Goal: Complete application form

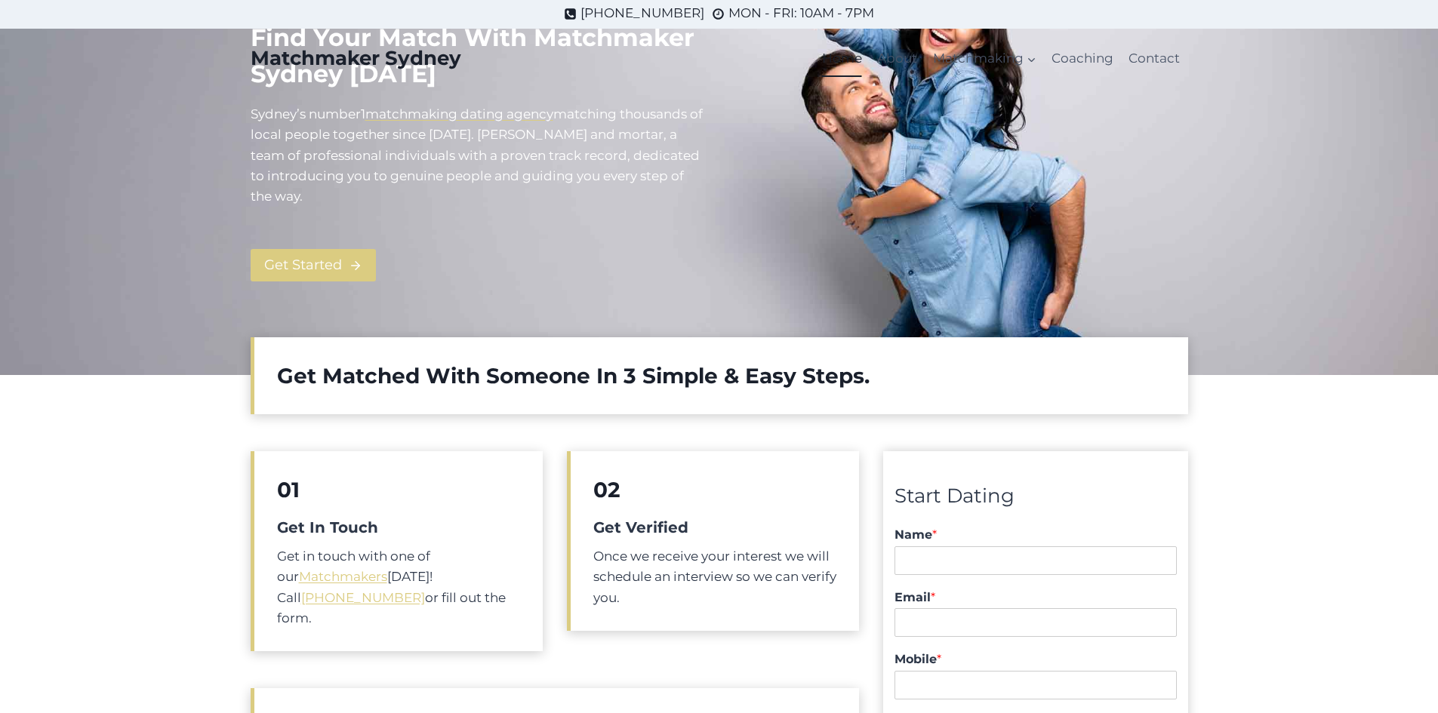
scroll to position [453, 0]
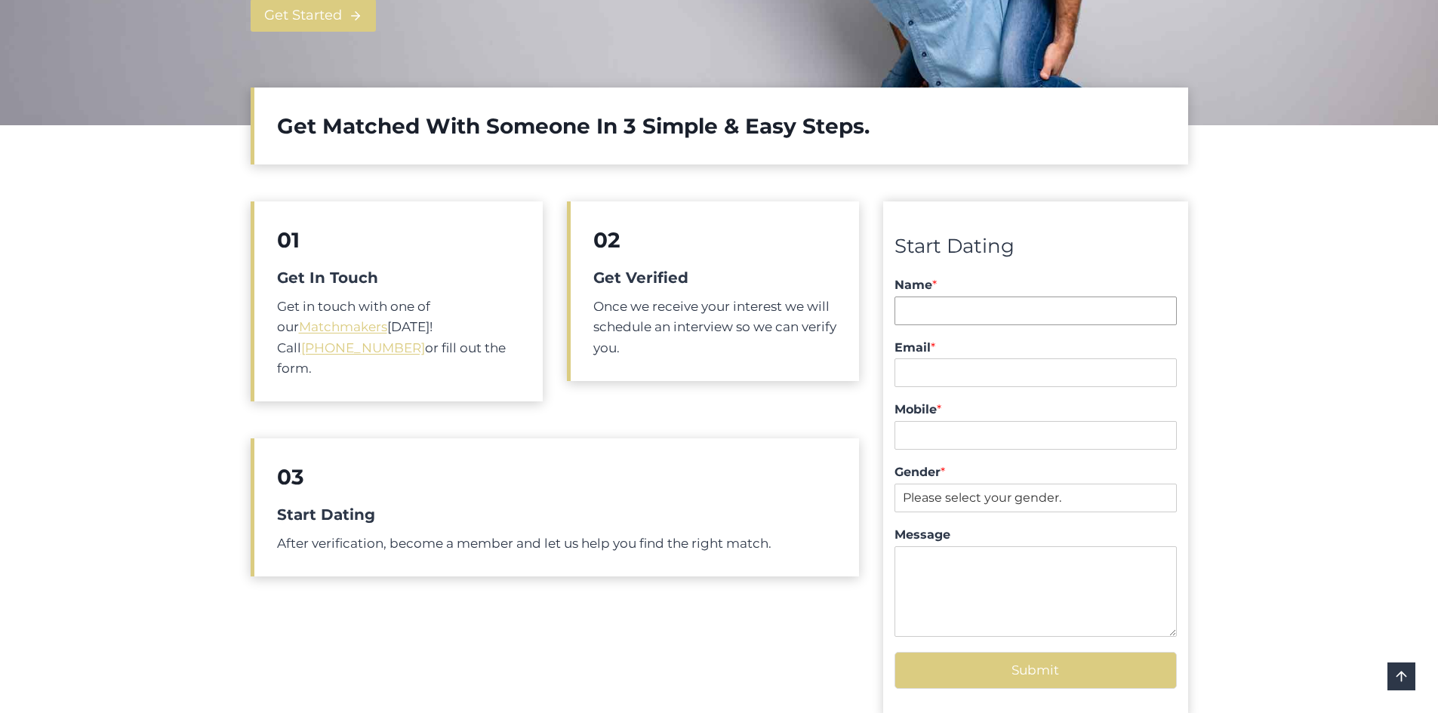
click at [1081, 308] on input "Name *" at bounding box center [1034, 311] width 281 height 29
type input "shreedhar suda"
click at [1006, 375] on input "Email *" at bounding box center [1034, 372] width 281 height 29
type input "stevesd241@gmail.com"
click at [986, 441] on input "Mobile *" at bounding box center [1034, 435] width 281 height 29
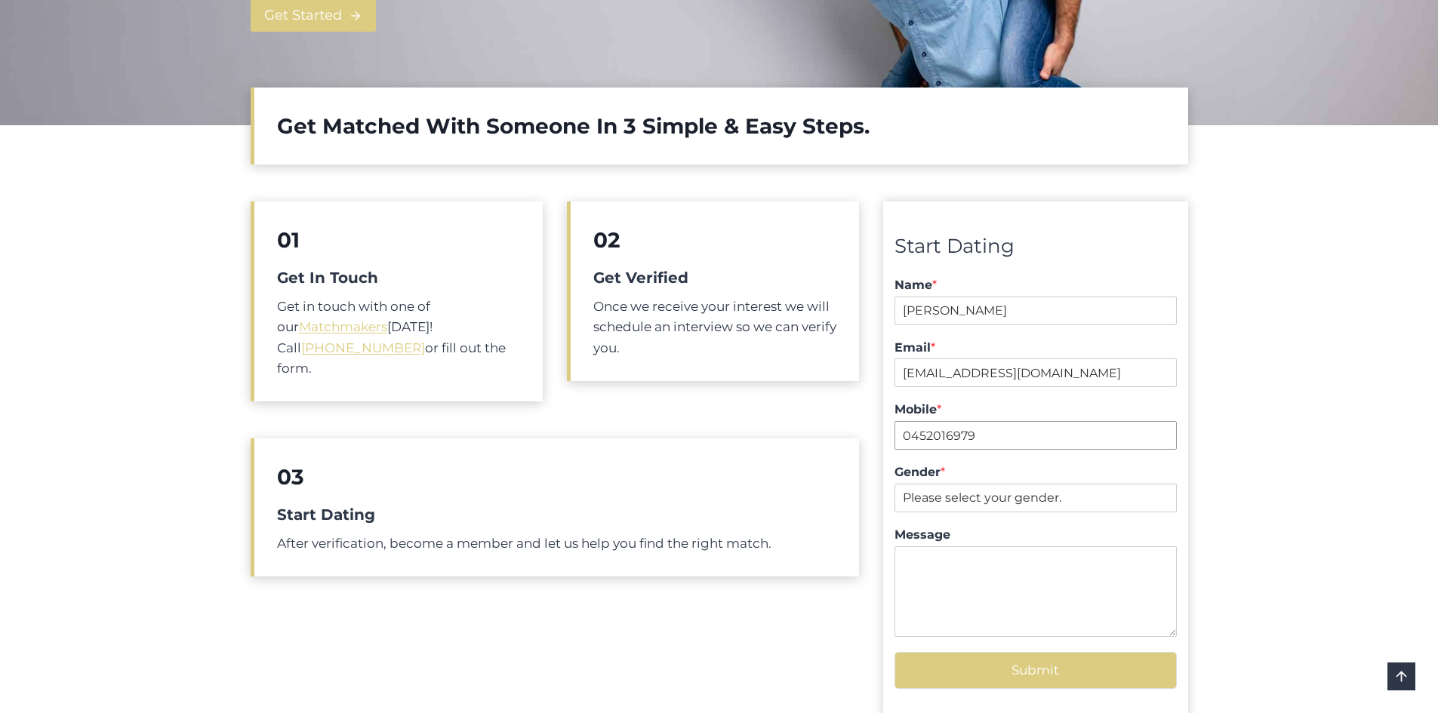
type input "0452016979"
click at [962, 501] on select "Please select your gender. Male Female" at bounding box center [1034, 498] width 281 height 29
select select "[DEMOGRAPHIC_DATA]"
click at [894, 484] on select "Please select your gender. Male Female" at bounding box center [1034, 498] width 281 height 29
click at [946, 561] on textarea "Message" at bounding box center [1034, 591] width 281 height 91
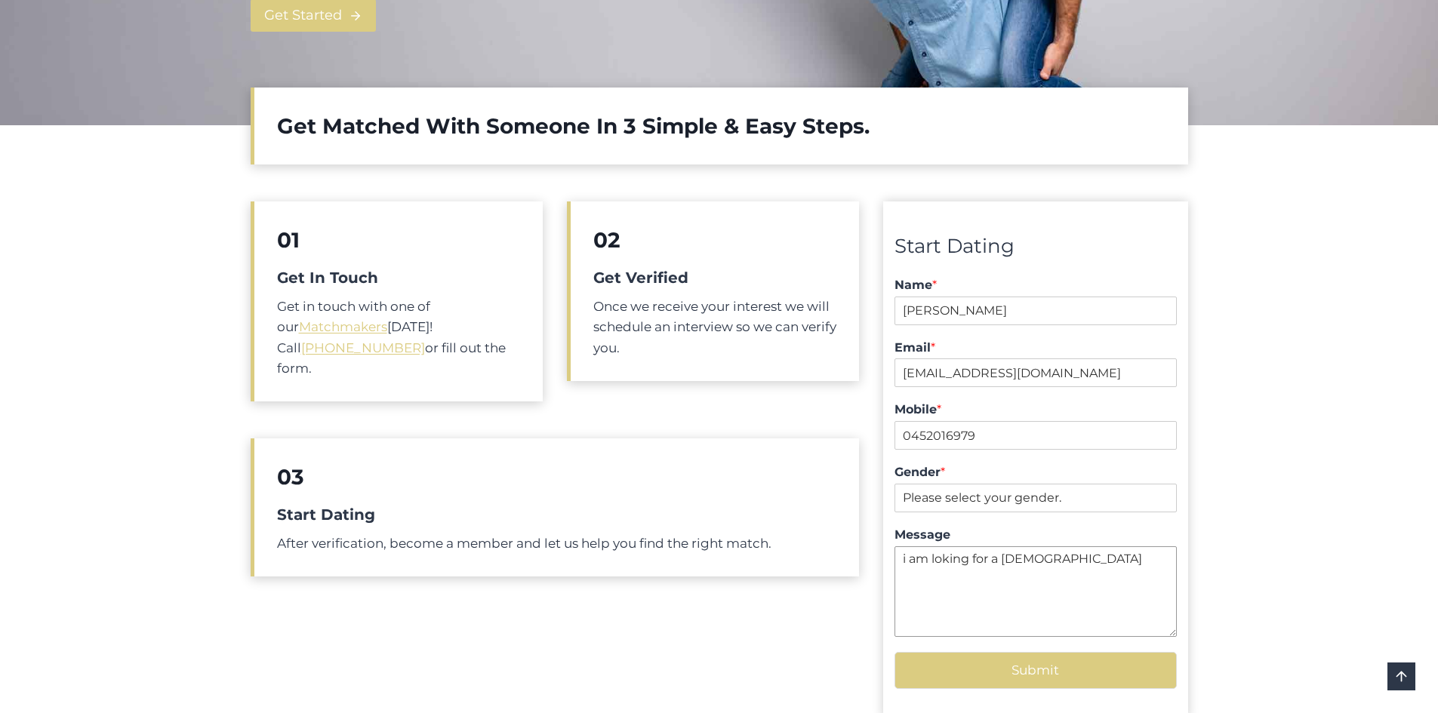
click at [958, 561] on textarea "i am loking for a female" at bounding box center [1034, 591] width 281 height 91
click at [949, 555] on textarea "i am locking for a female" at bounding box center [1034, 591] width 281 height 91
click at [1121, 574] on textarea "i am looking for a female" at bounding box center [1034, 591] width 281 height 91
click at [908, 576] on textarea "i am looking for a female, if she is divorced aslo no problem or single also no…" at bounding box center [1034, 591] width 281 height 91
drag, startPoint x: 907, startPoint y: 575, endPoint x: 923, endPoint y: 620, distance: 48.0
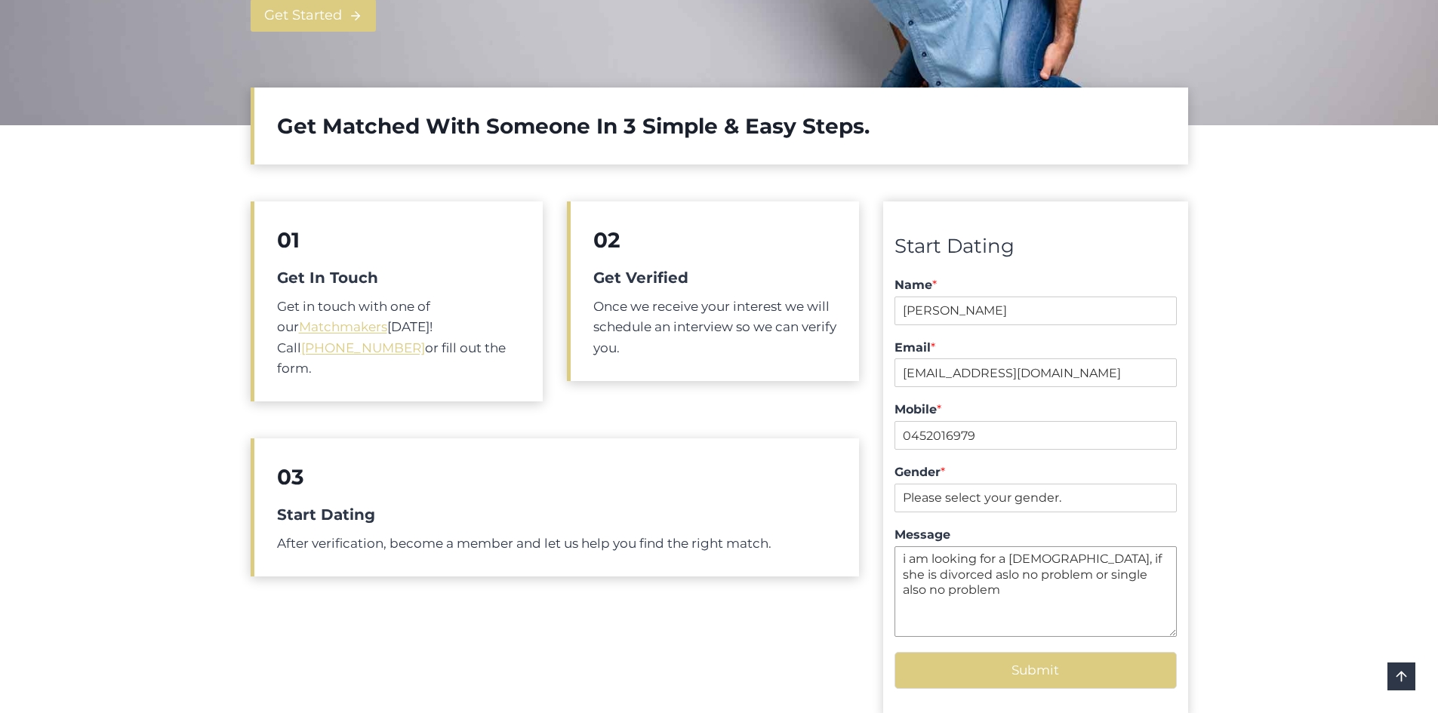
click at [922, 625] on textarea "i am looking for a female, if she is divorced aslo no problem or single also no…" at bounding box center [1034, 591] width 281 height 91
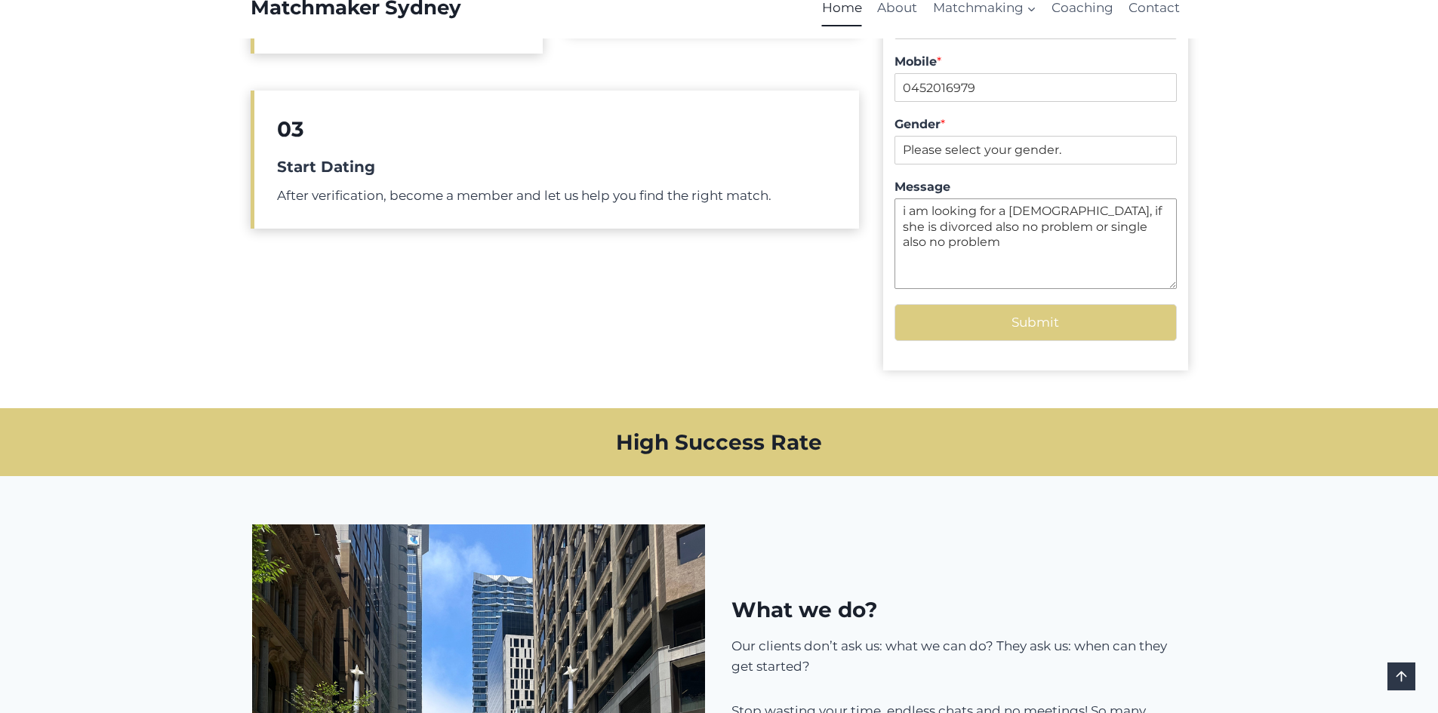
scroll to position [762, 0]
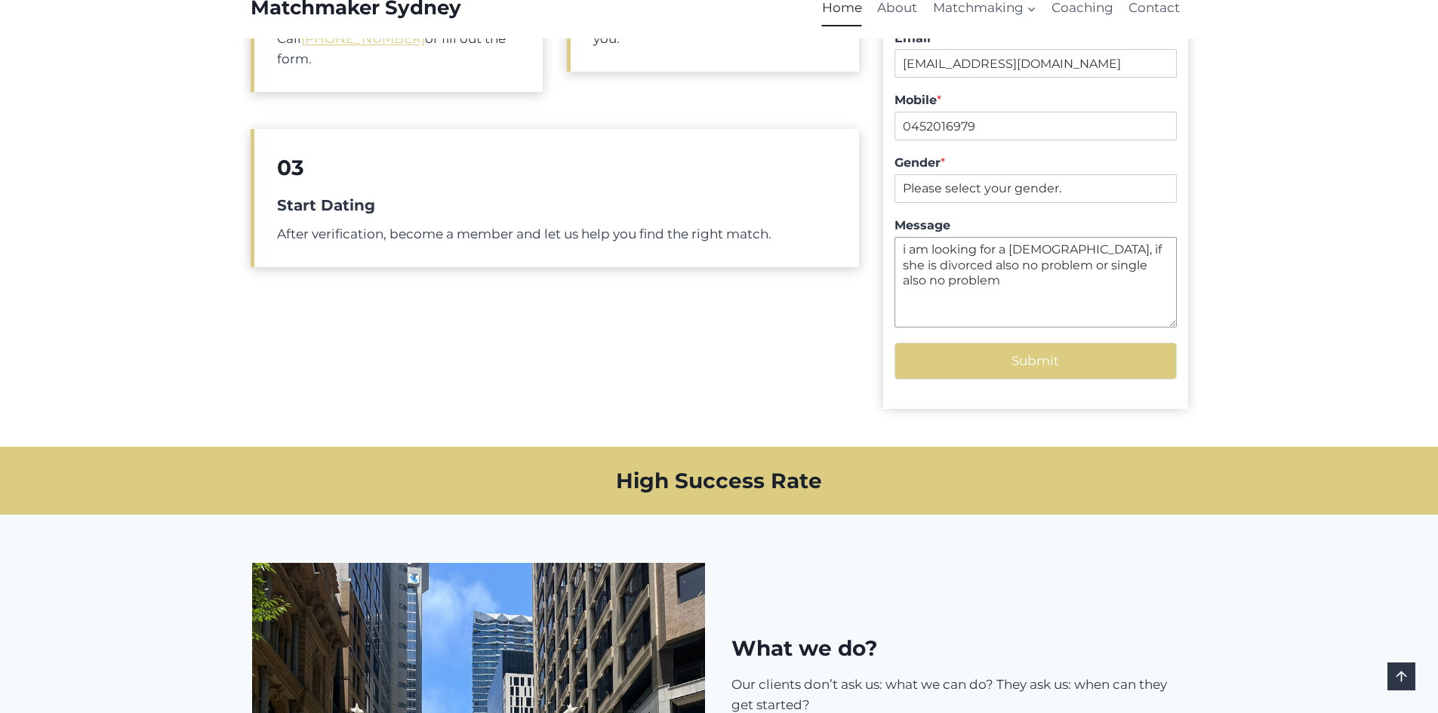
click at [1157, 268] on textarea "i am looking for a female, if she is divorced also no problem or single also no…" at bounding box center [1034, 282] width 281 height 91
type textarea "i am looking for a female, if she is divorced also no problem or single also no…"
click at [978, 367] on button "Submit" at bounding box center [1034, 361] width 281 height 37
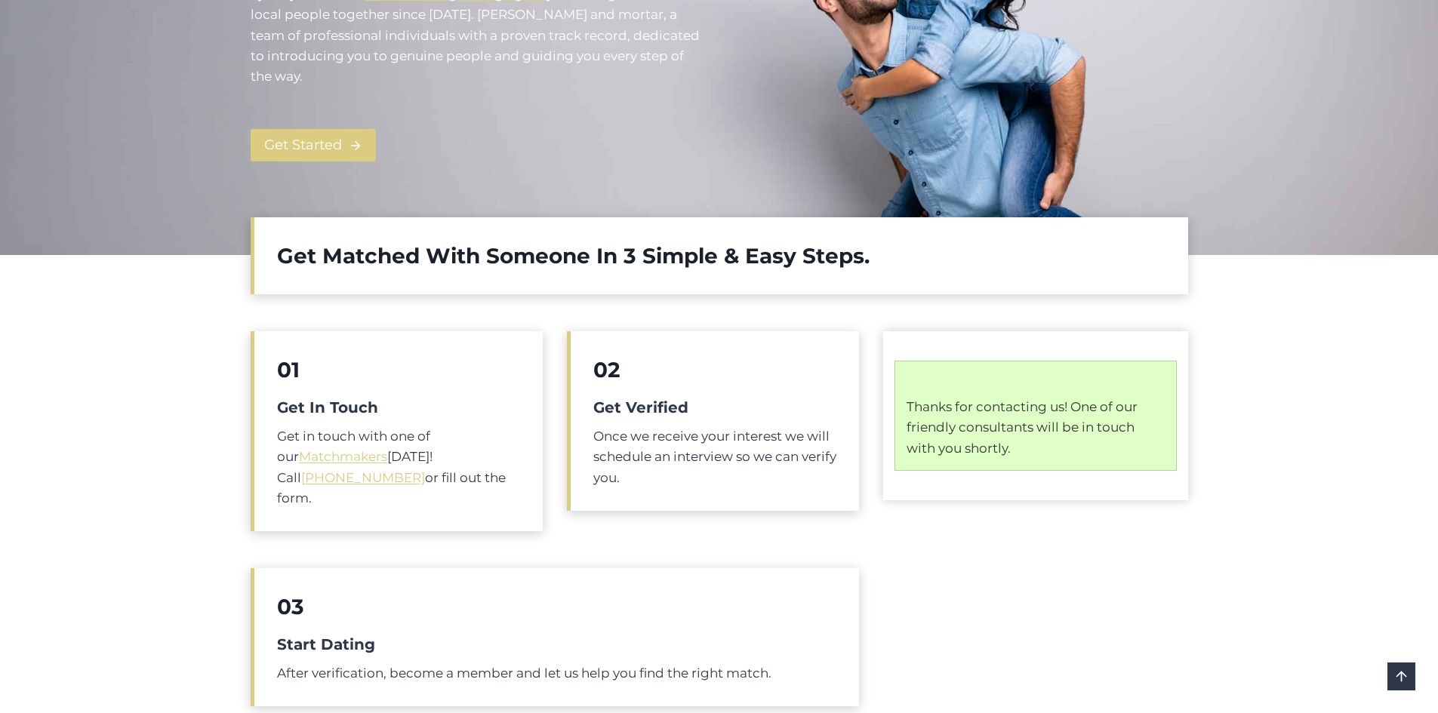
scroll to position [528, 0]
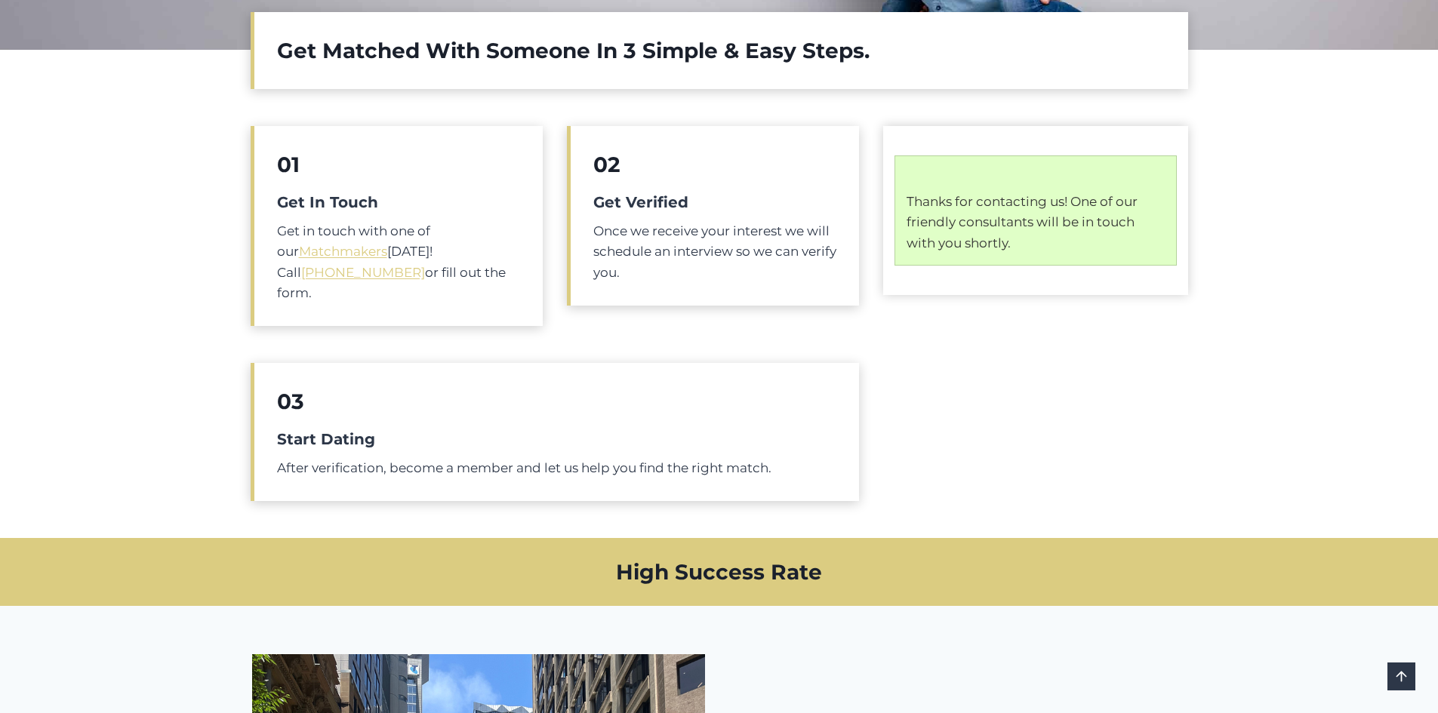
click at [352, 428] on h5 "Start Dating" at bounding box center [557, 439] width 560 height 23
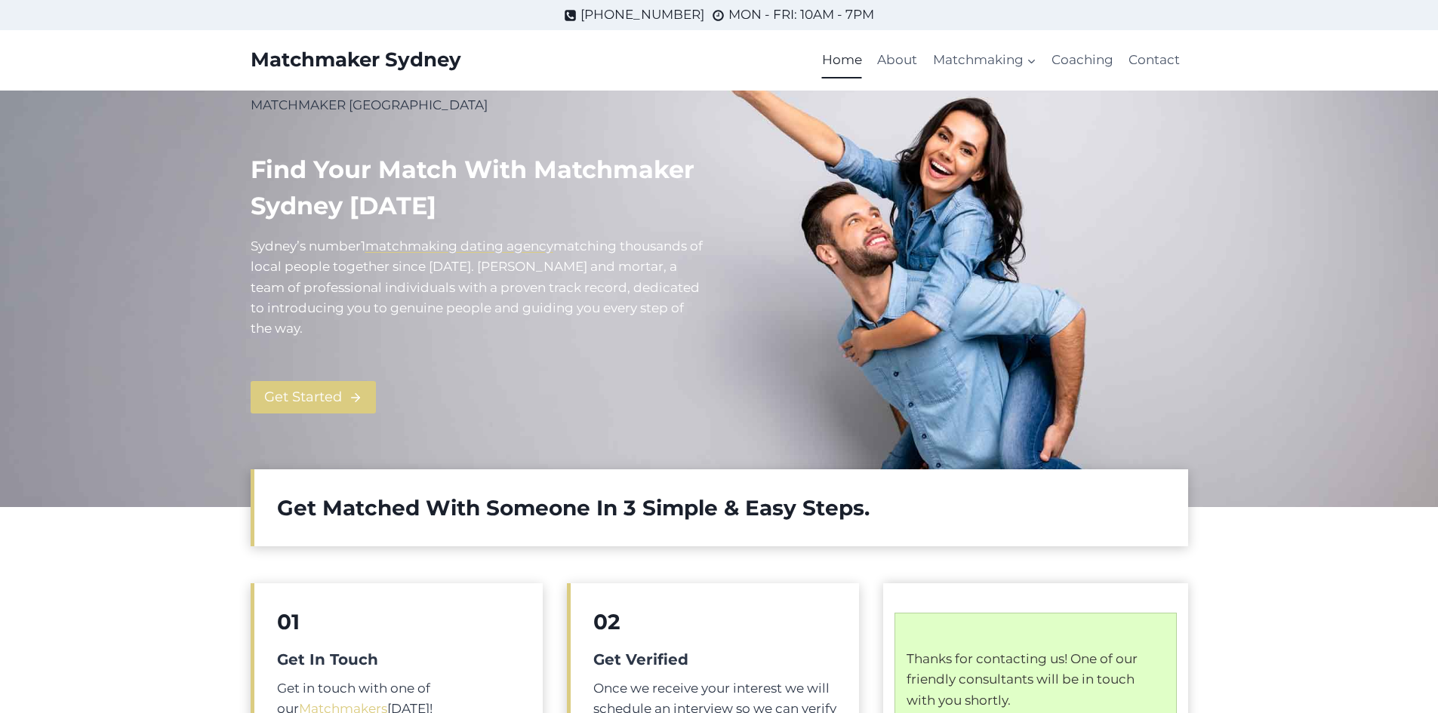
scroll to position [0, 0]
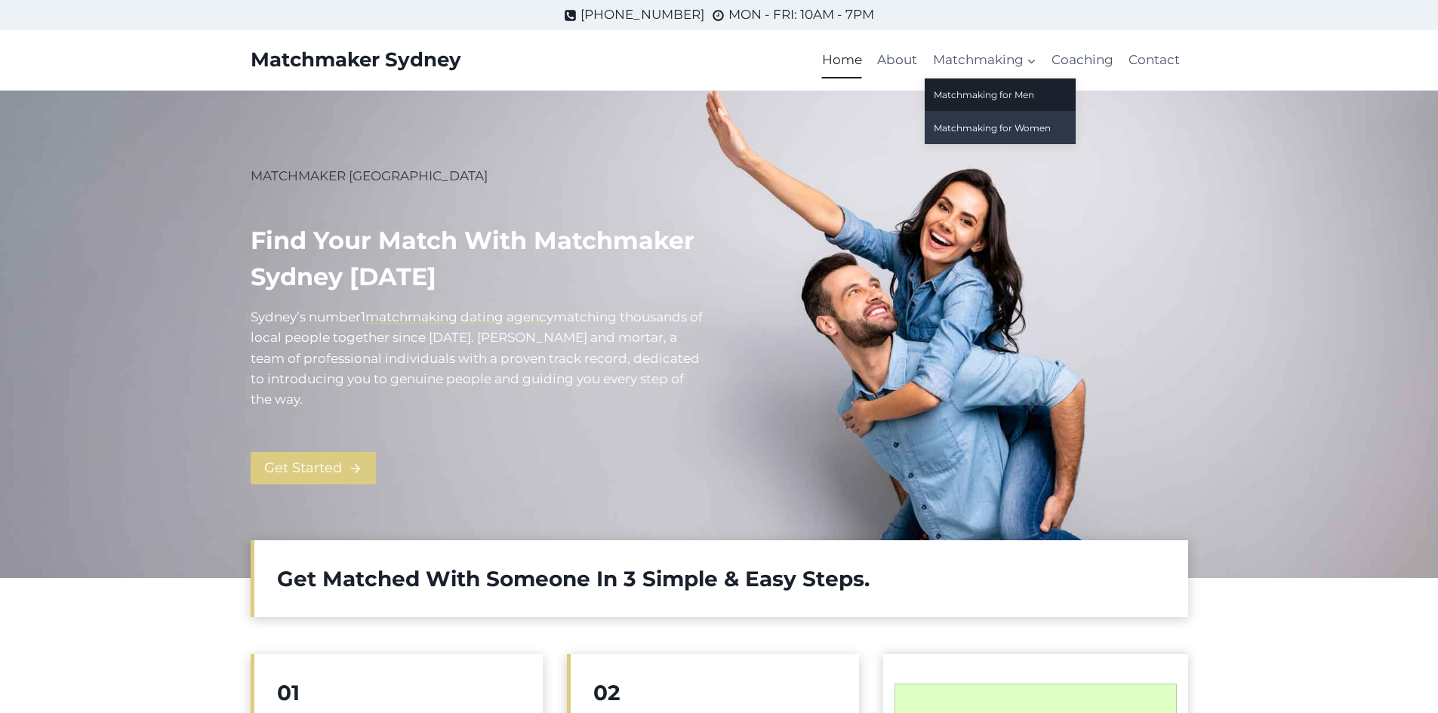
click at [973, 130] on link "Matchmaking for Women" at bounding box center [999, 128] width 151 height 32
click at [985, 94] on link "Matchmaking for Men" at bounding box center [999, 94] width 151 height 32
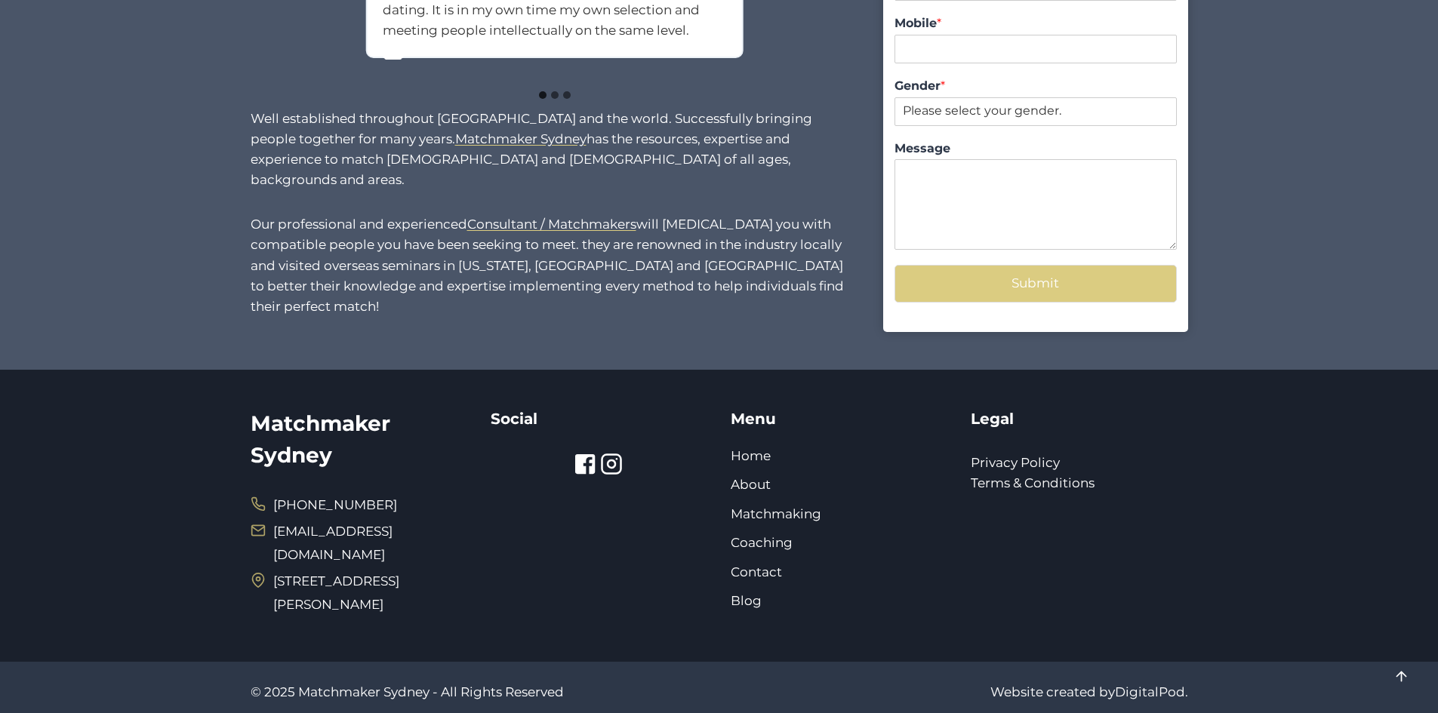
scroll to position [1401, 0]
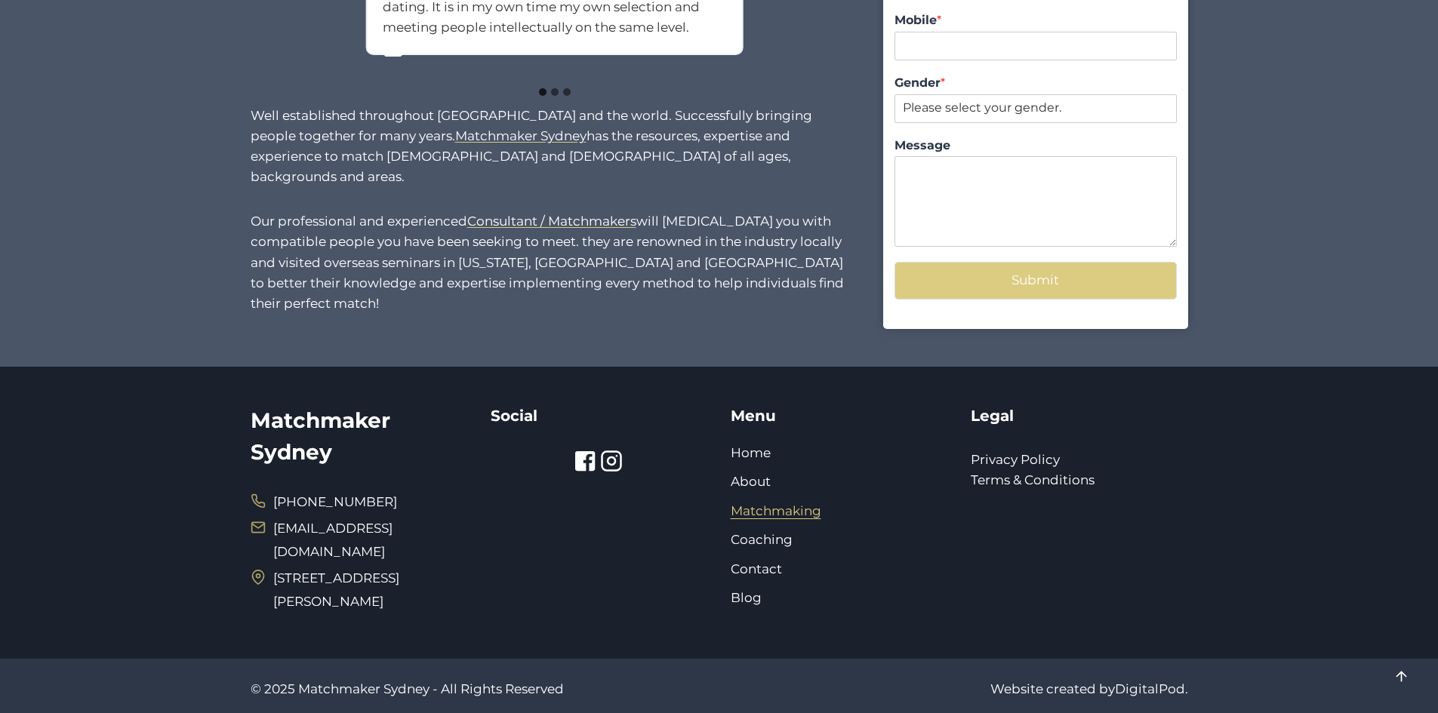
click at [796, 512] on link "Matchmaking" at bounding box center [776, 510] width 91 height 15
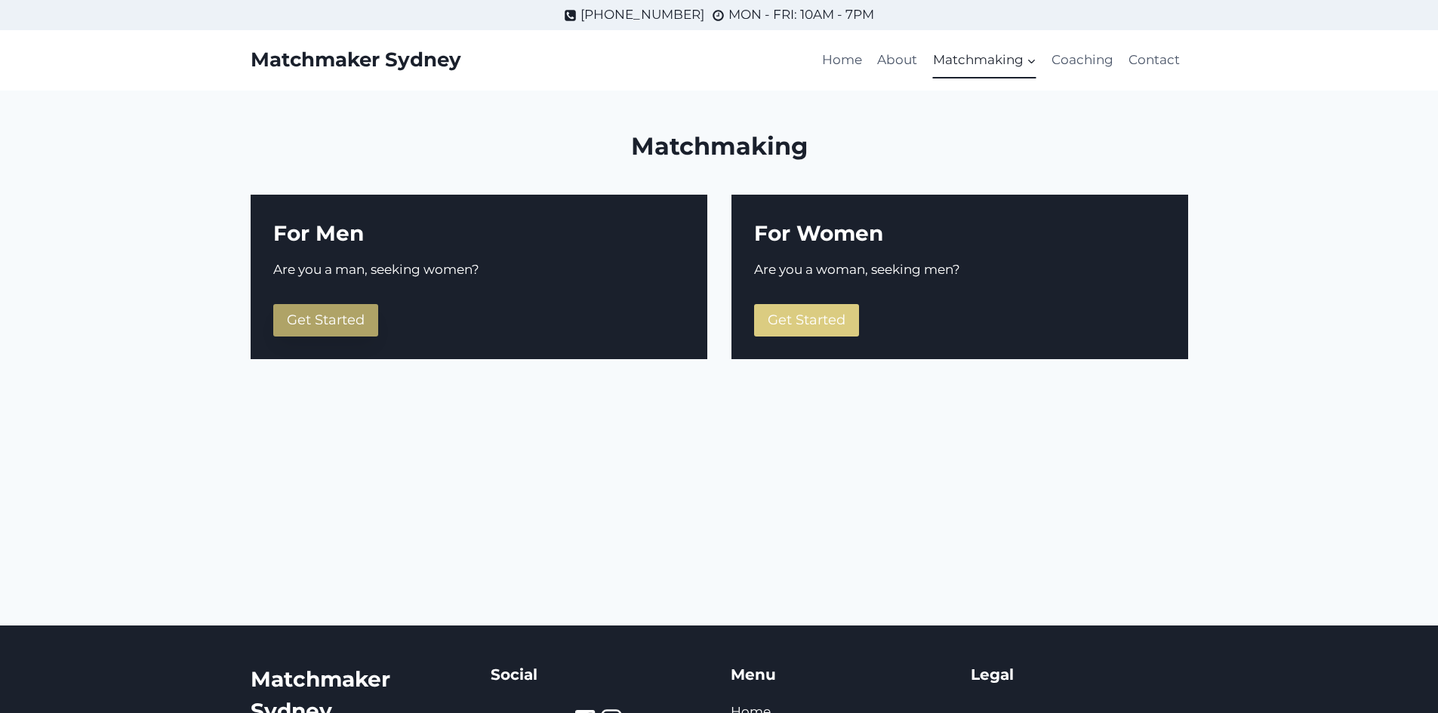
click at [315, 321] on span "Get Started" at bounding box center [326, 320] width 78 height 17
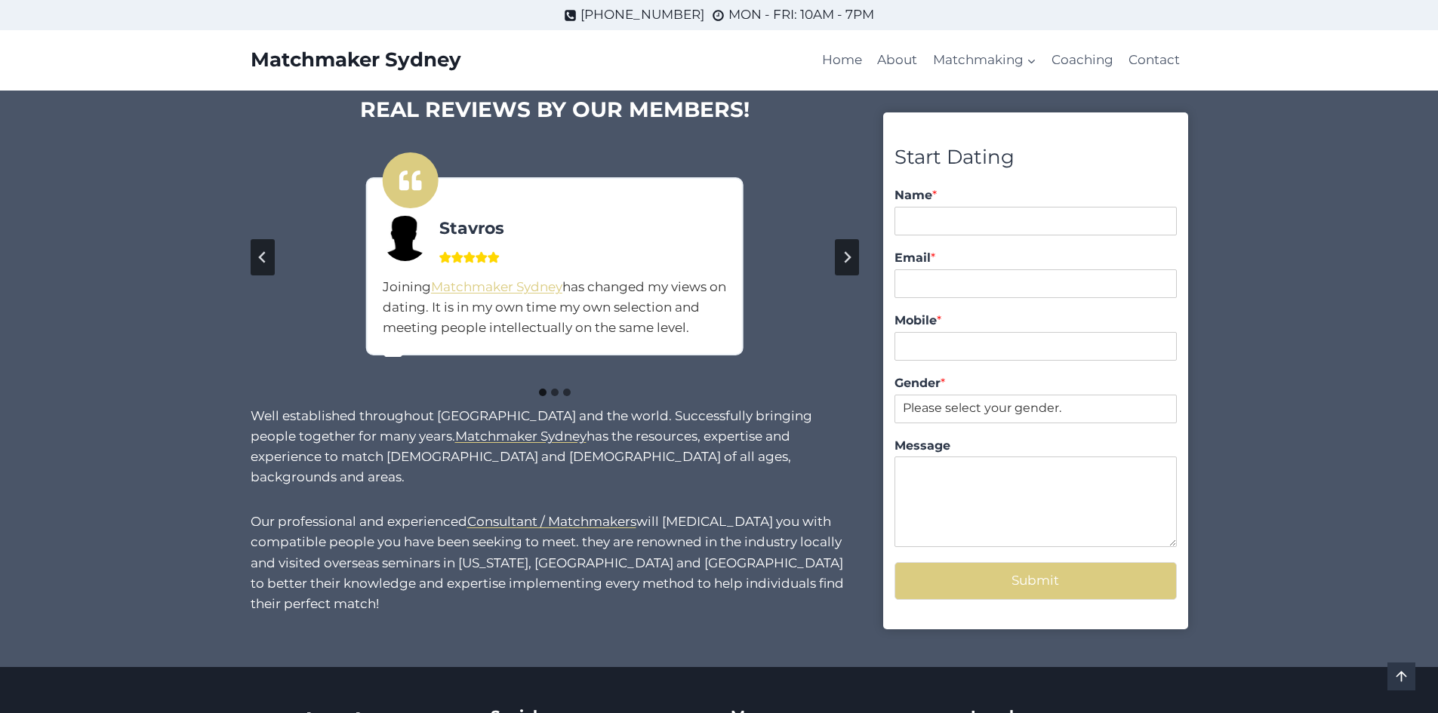
scroll to position [872, 0]
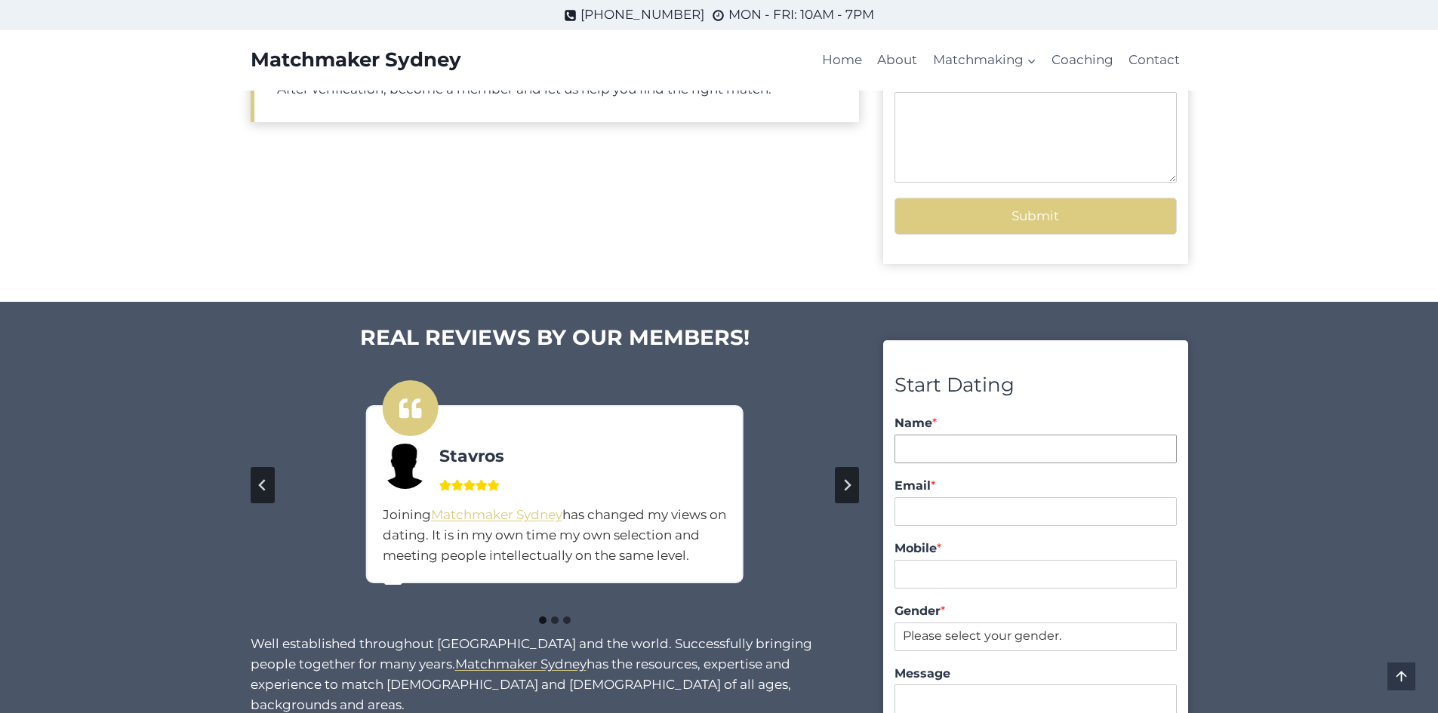
click at [981, 441] on input "Name *" at bounding box center [1034, 449] width 281 height 29
type input "shreehar suda"
click at [975, 511] on input "Email *" at bounding box center [1034, 511] width 281 height 29
type input "[EMAIL_ADDRESS][DOMAIN_NAME]"
click at [970, 581] on input "Mobile *" at bounding box center [1034, 574] width 281 height 29
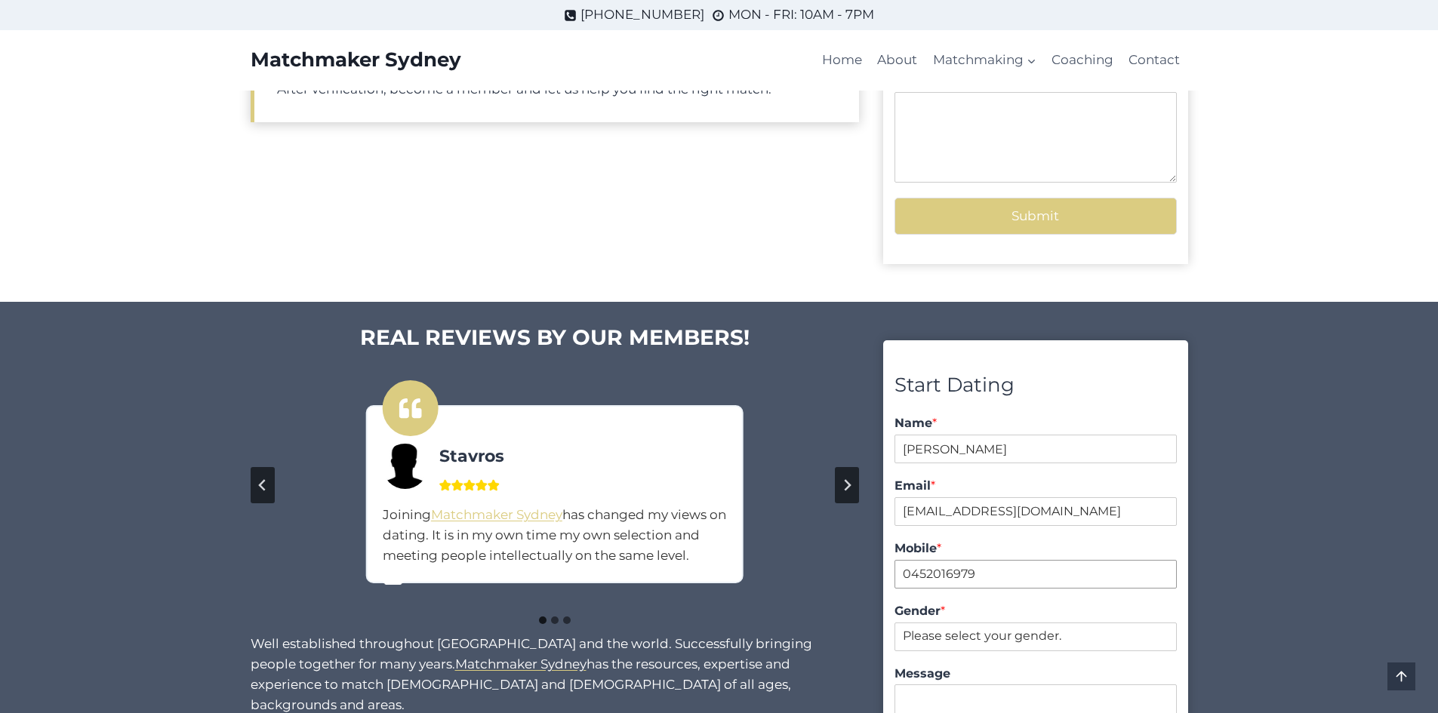
type input "0452016979"
click at [978, 639] on select "Please select your gender. Male Female" at bounding box center [1034, 637] width 281 height 29
select select "[DEMOGRAPHIC_DATA]"
click at [894, 623] on select "Please select your gender. Male Female" at bounding box center [1034, 637] width 281 height 29
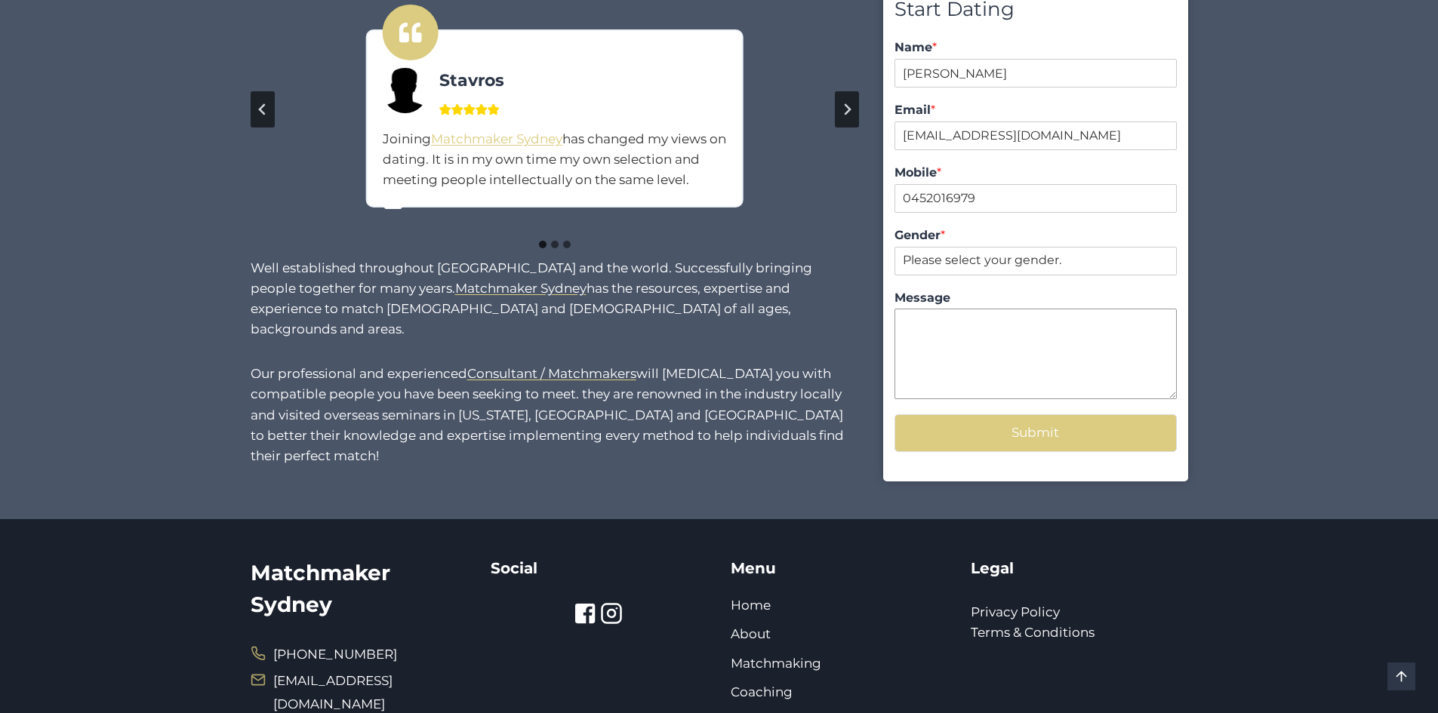
scroll to position [1250, 0]
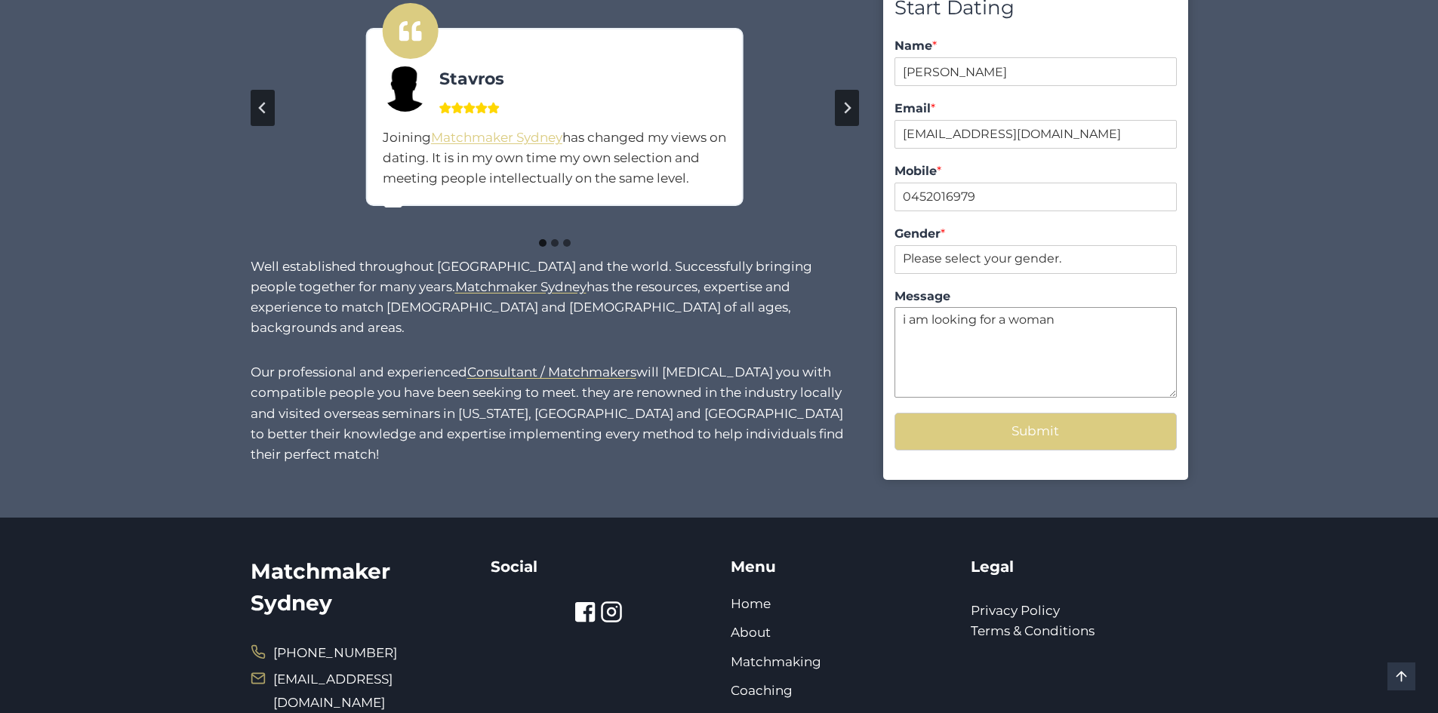
type textarea "i am looking for a woman"
click at [1023, 439] on button "Submit" at bounding box center [1034, 431] width 281 height 37
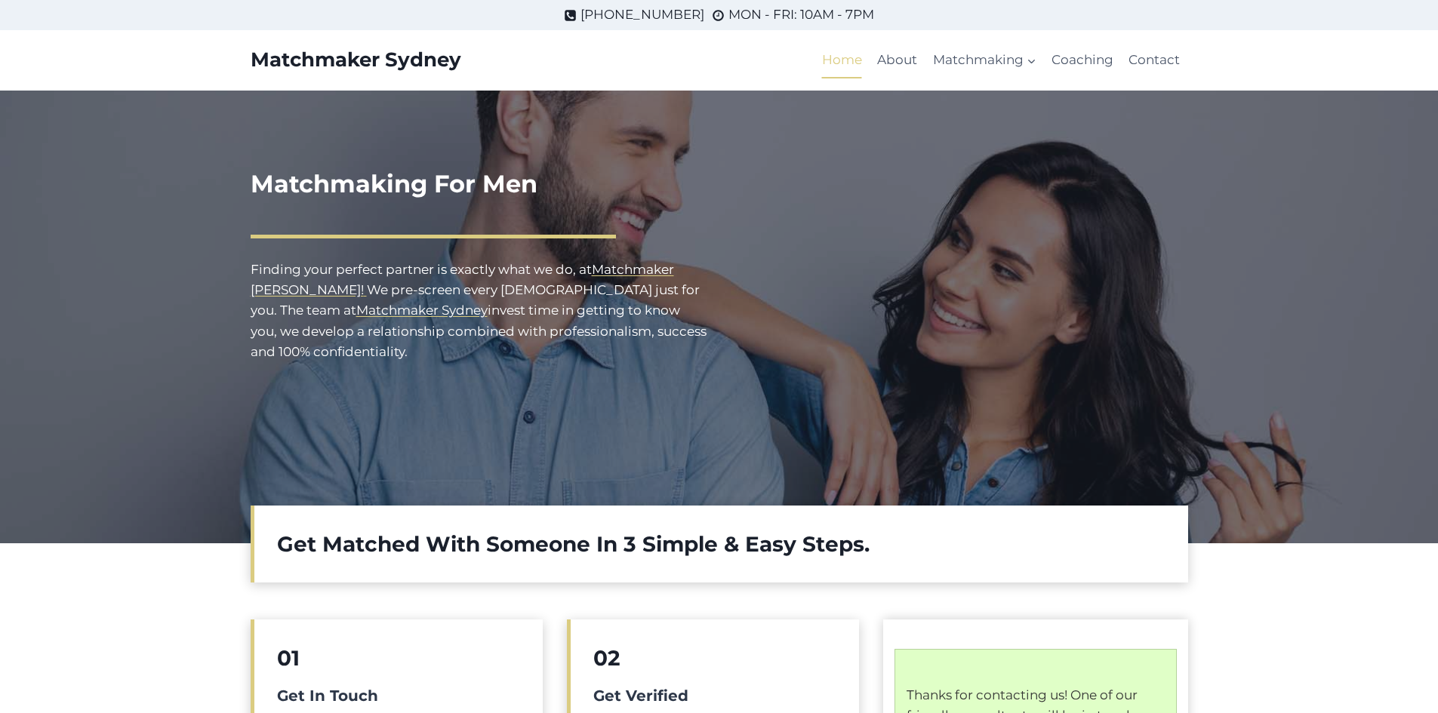
click at [851, 62] on link "Home" at bounding box center [841, 60] width 55 height 36
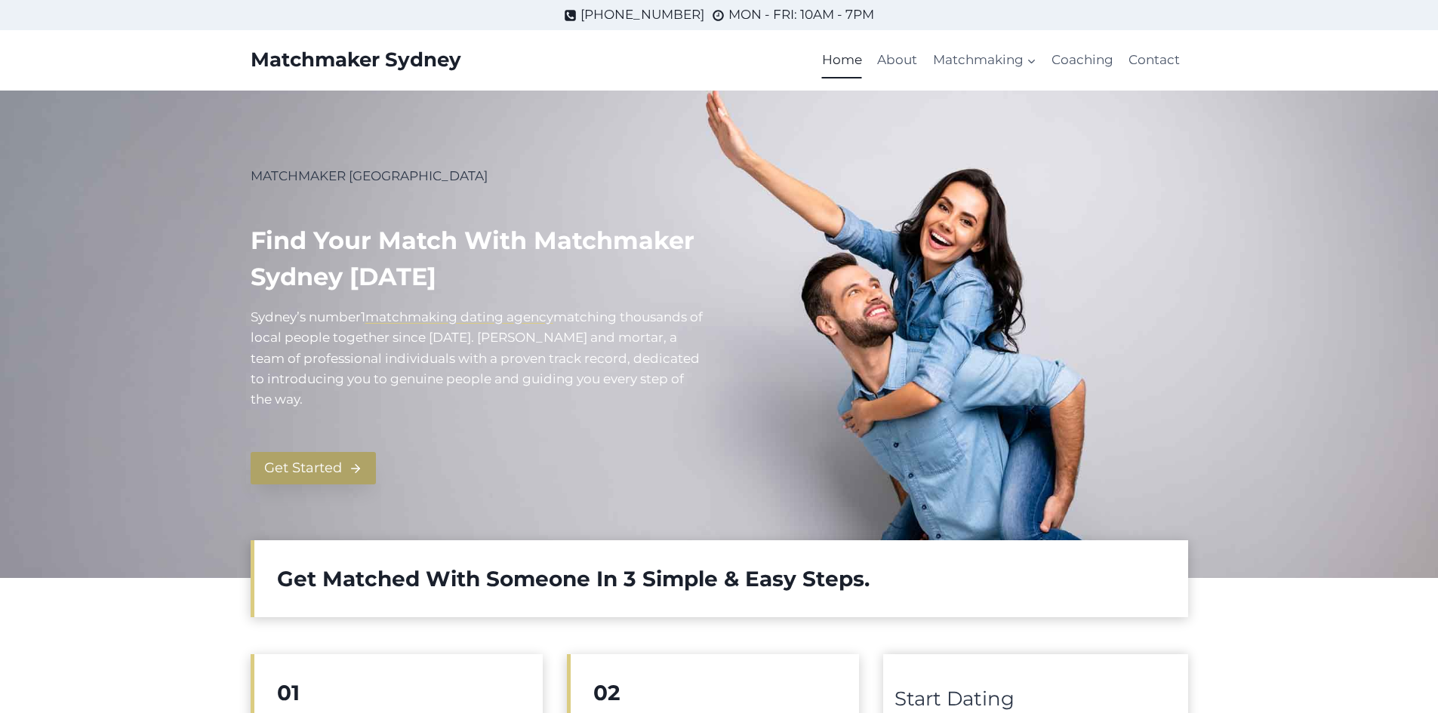
click at [340, 472] on span "Get Started" at bounding box center [303, 468] width 78 height 22
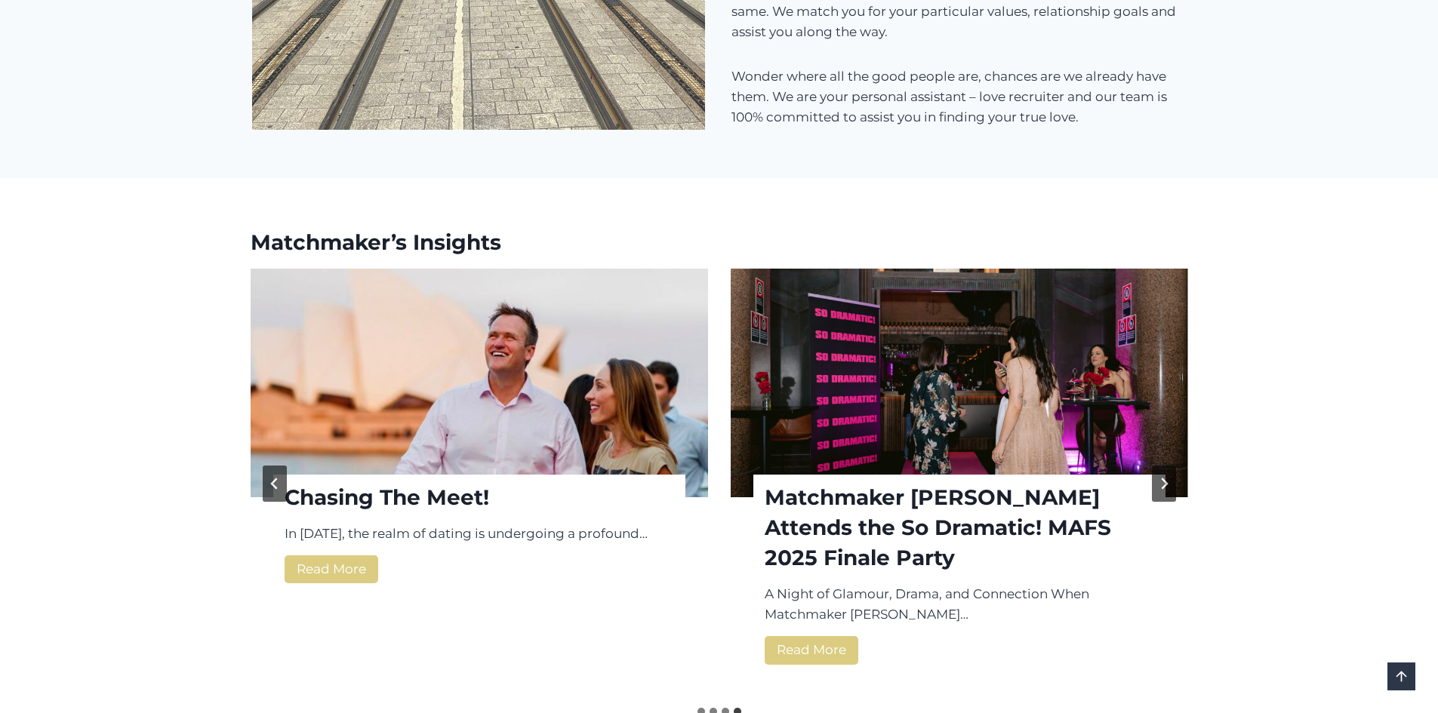
scroll to position [2008, 0]
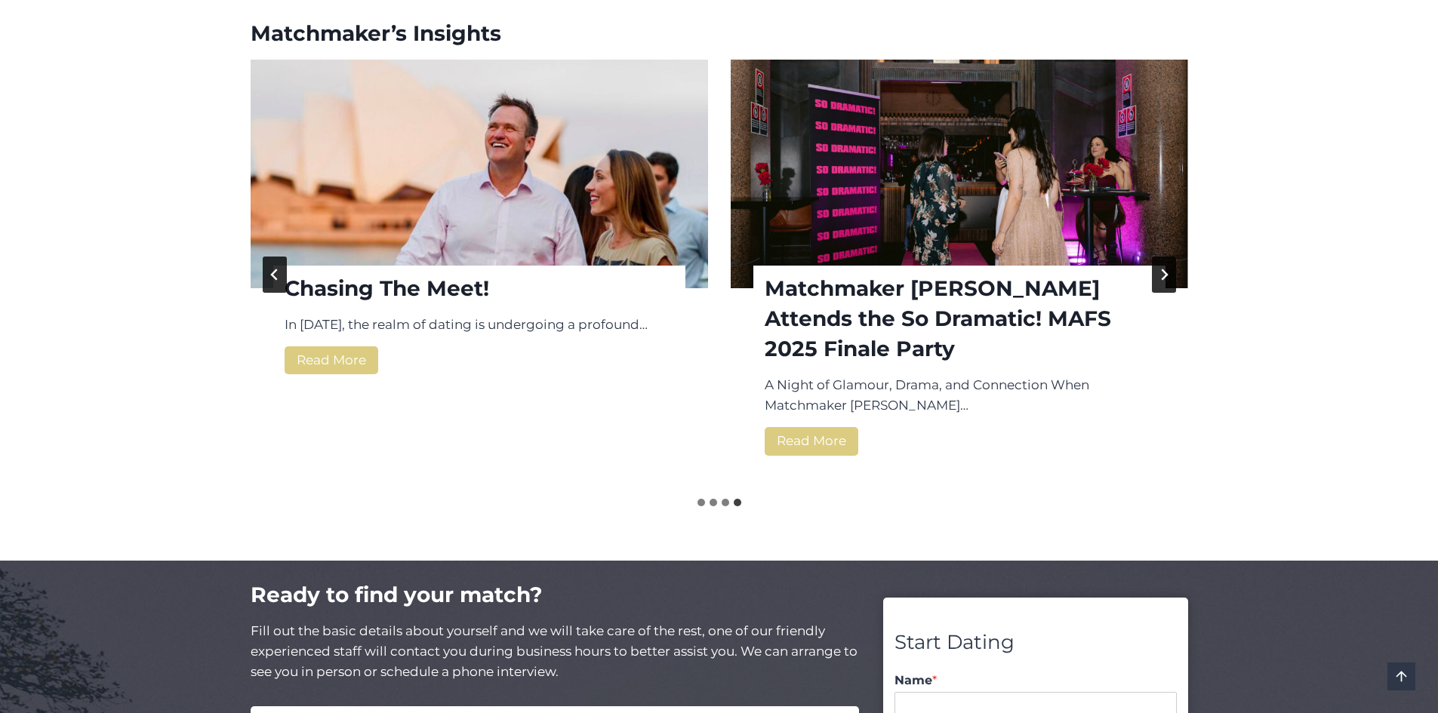
click at [278, 269] on icon "Previous slide" at bounding box center [275, 275] width 12 height 12
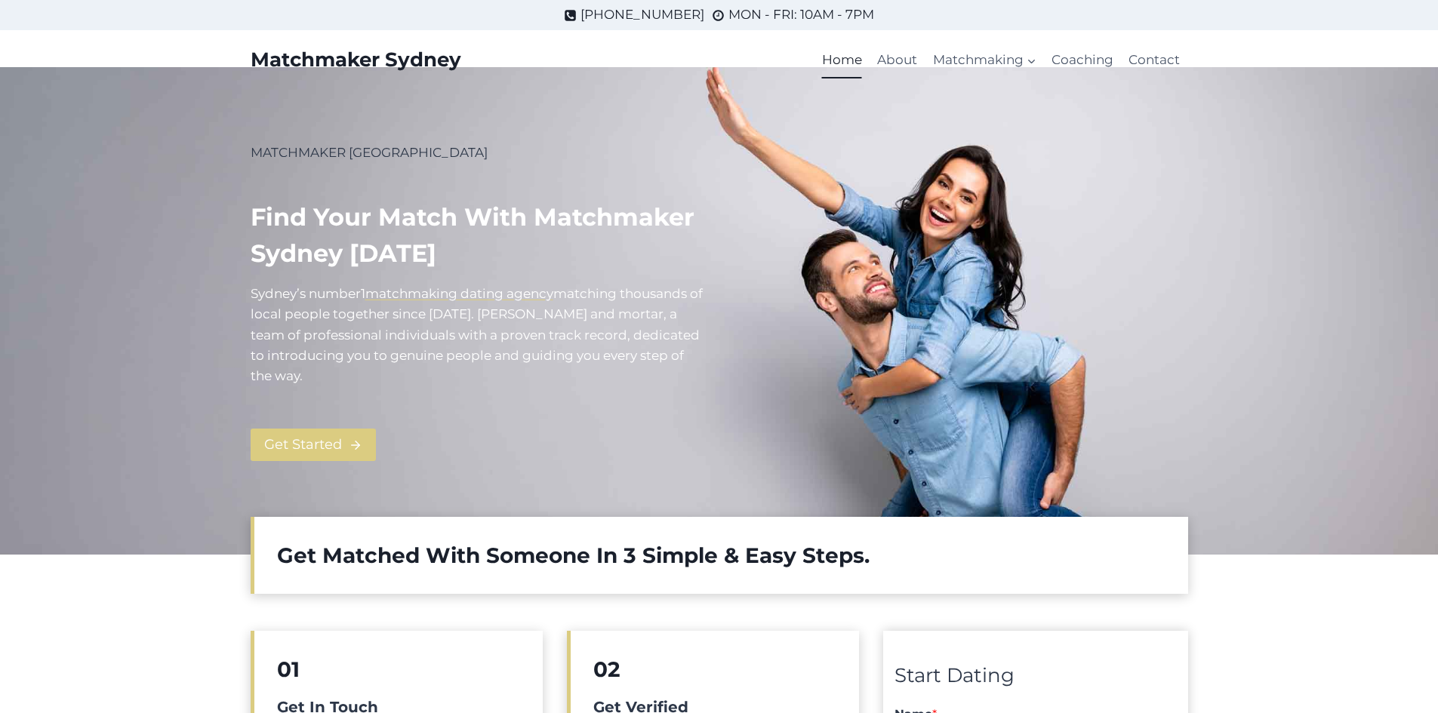
scroll to position [0, 0]
